Goal: Check status: Check status

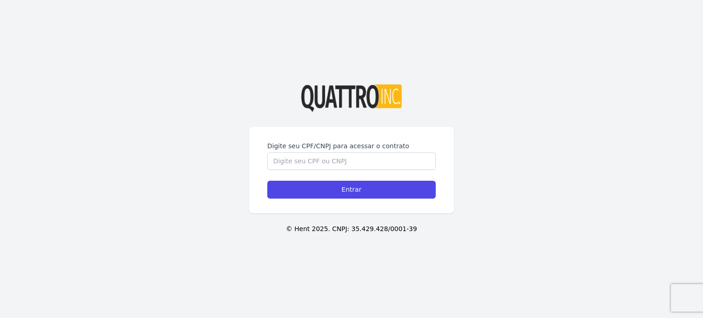
click at [341, 140] on div "Digite seu CPF/CNPJ para acessar o contrato Entrar" at bounding box center [351, 170] width 205 height 87
click at [334, 159] on input "Digite seu CPF/CNPJ para acessar o contrato" at bounding box center [351, 160] width 168 height 17
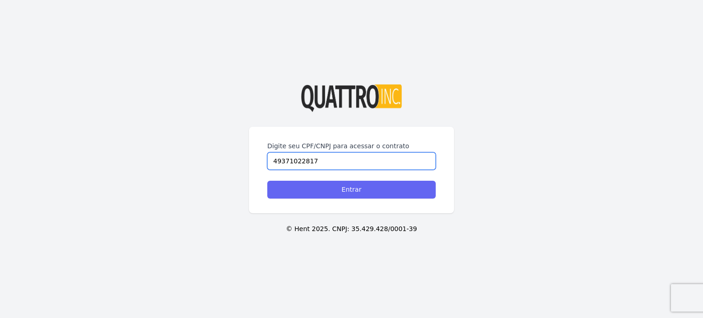
type input "49371022817"
click at [335, 190] on input "Entrar" at bounding box center [351, 190] width 168 height 18
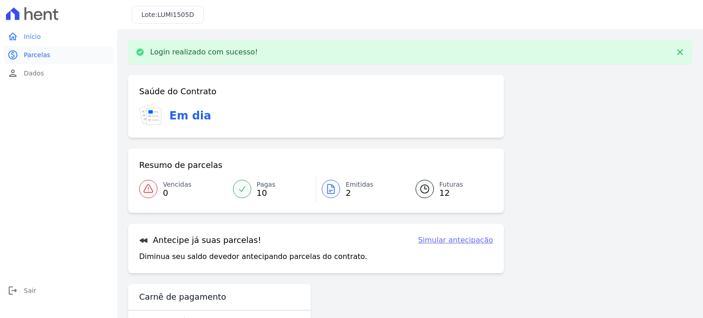
click at [53, 57] on link "paid Parcelas" at bounding box center [59, 55] width 110 height 18
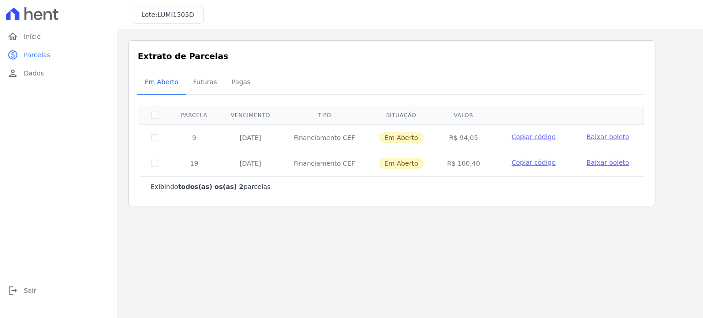
click at [598, 163] on span "Baixar boleto" at bounding box center [607, 162] width 43 height 7
click at [201, 82] on span "Futuras" at bounding box center [205, 82] width 35 height 18
click at [237, 82] on span "Pagas" at bounding box center [241, 82] width 30 height 18
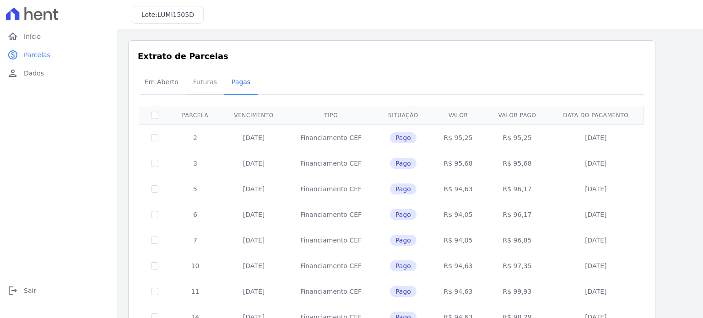
click at [206, 87] on span "Futuras" at bounding box center [205, 82] width 35 height 18
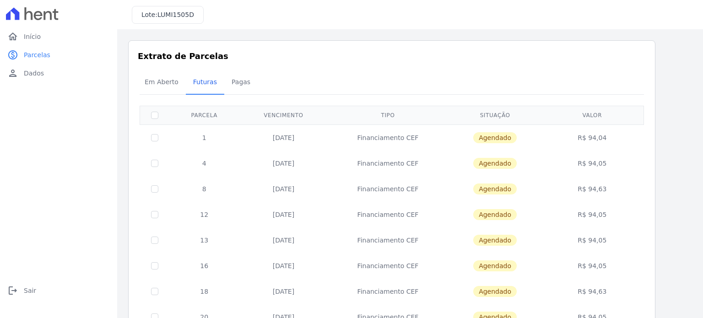
scroll to position [154, 0]
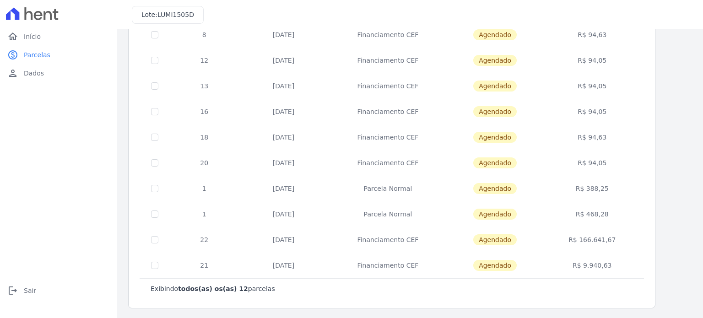
click at [204, 267] on td "21" at bounding box center [204, 266] width 70 height 26
drag, startPoint x: 630, startPoint y: 264, endPoint x: 196, endPoint y: 270, distance: 433.1
click at [196, 270] on tr "21 [DATE] Financiamento CEF [GEOGRAPHIC_DATA] R$ 9.940,63" at bounding box center [392, 266] width 504 height 26
click at [504, 250] on td "Agendado" at bounding box center [495, 240] width 94 height 26
